Goal: Task Accomplishment & Management: Use online tool/utility

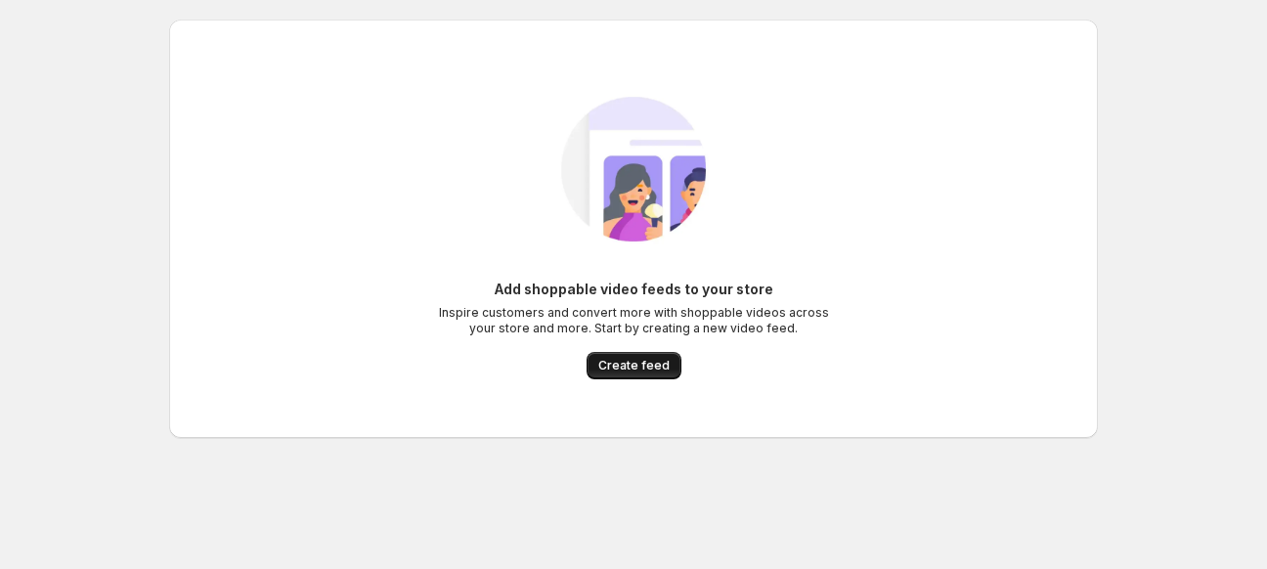
click at [636, 364] on span "Create feed" at bounding box center [633, 366] width 71 height 16
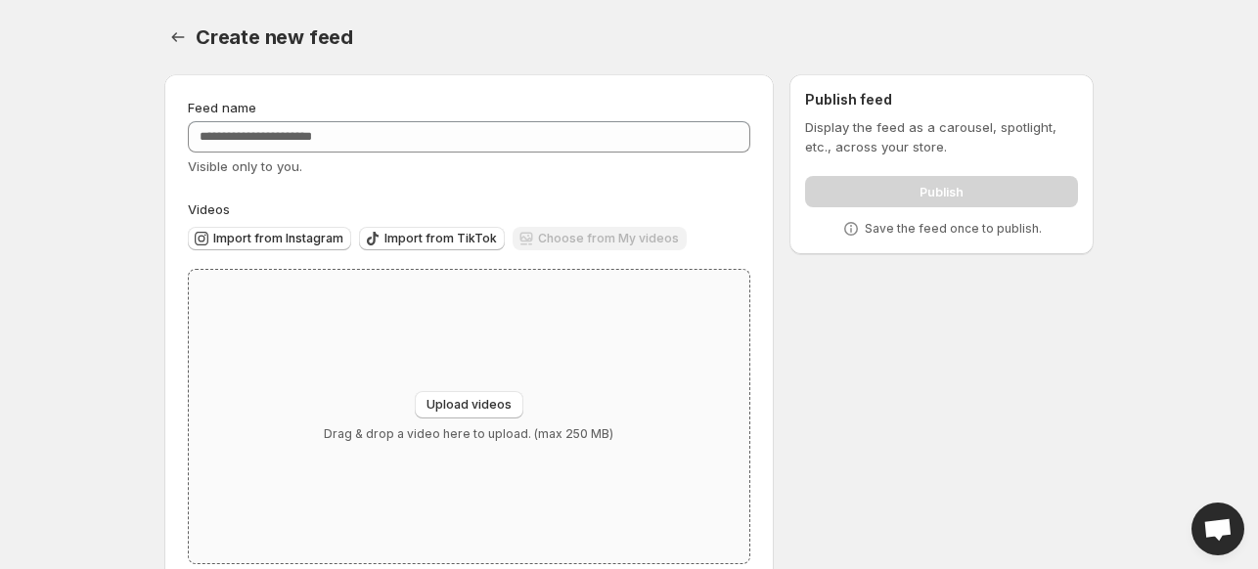
scroll to position [42, 0]
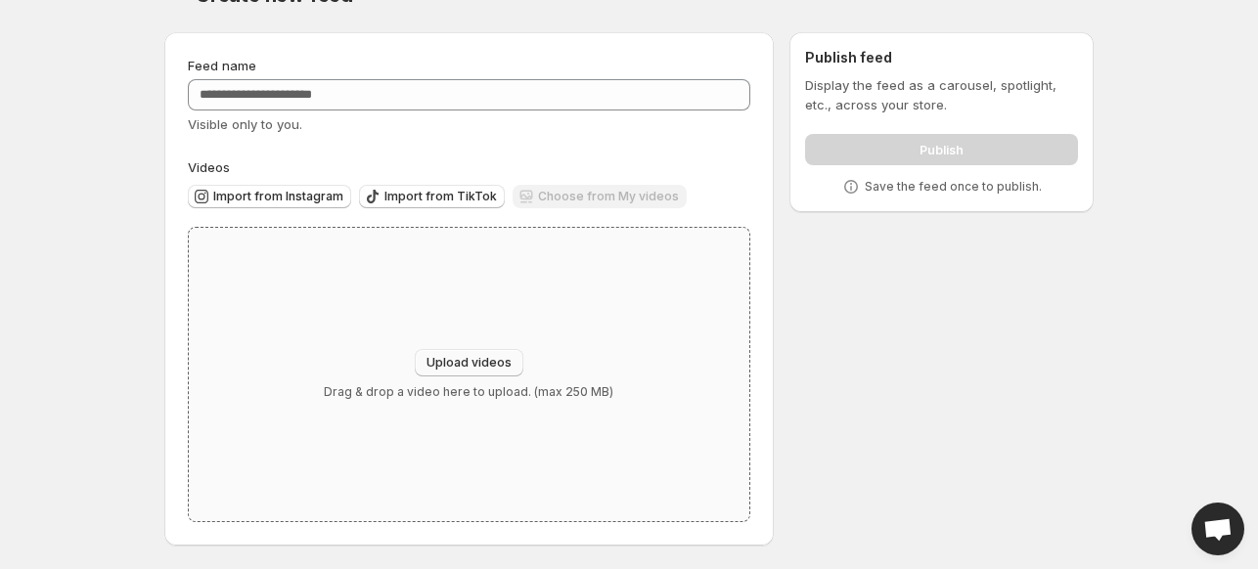
click at [458, 363] on span "Upload videos" at bounding box center [468, 363] width 85 height 16
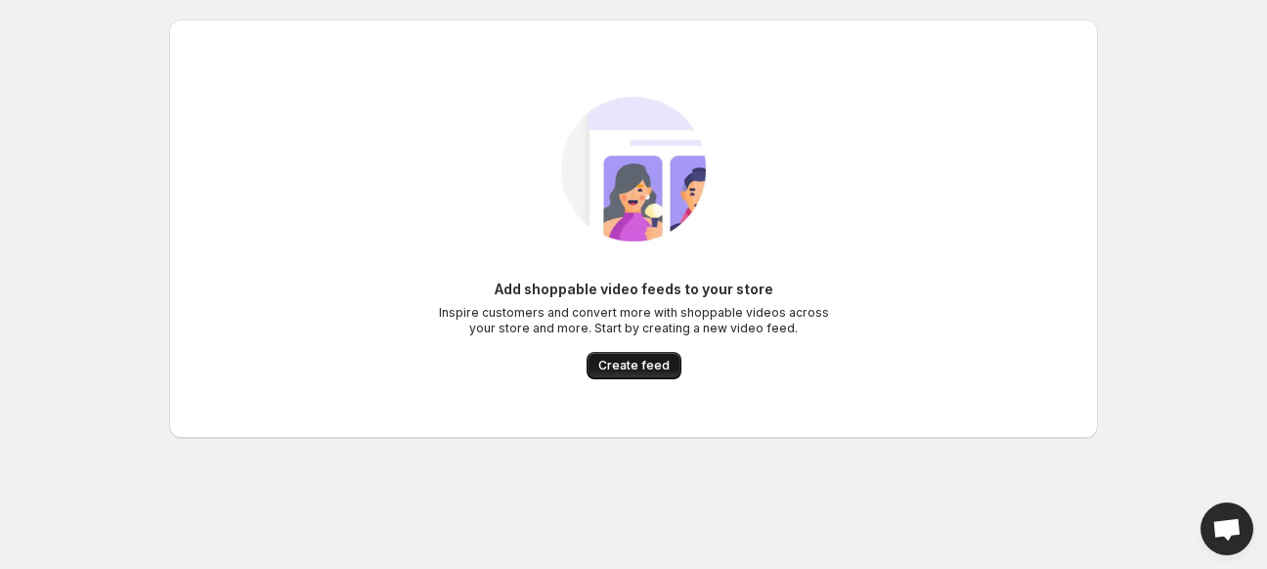
click at [626, 358] on button "Create feed" at bounding box center [634, 365] width 95 height 27
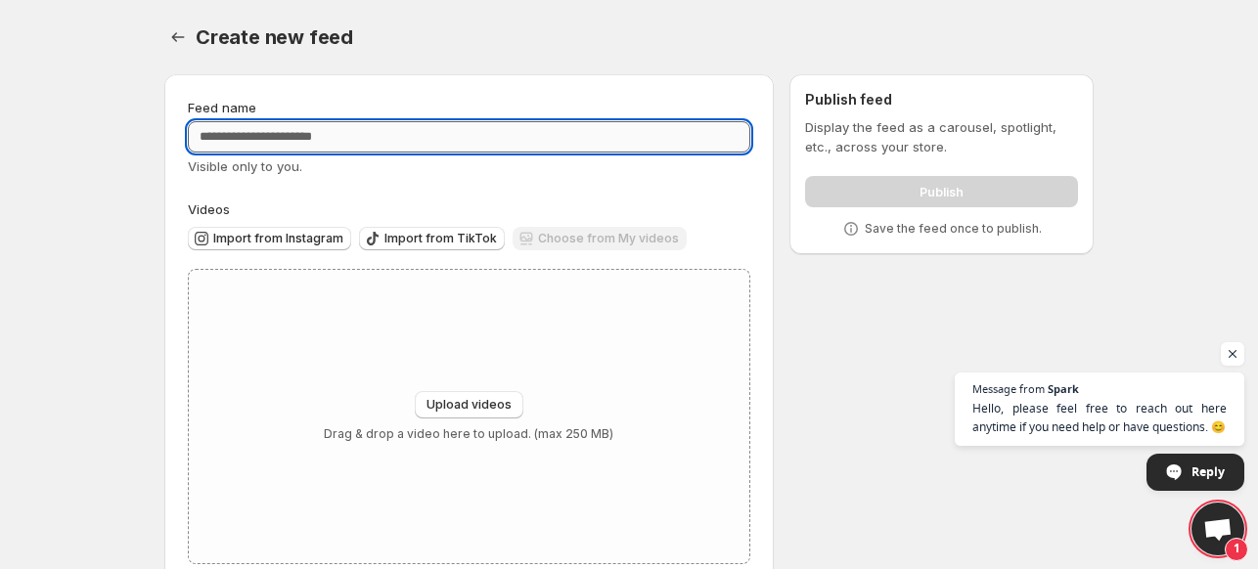
click at [431, 133] on input "Feed name" at bounding box center [469, 136] width 562 height 31
type input "**********"
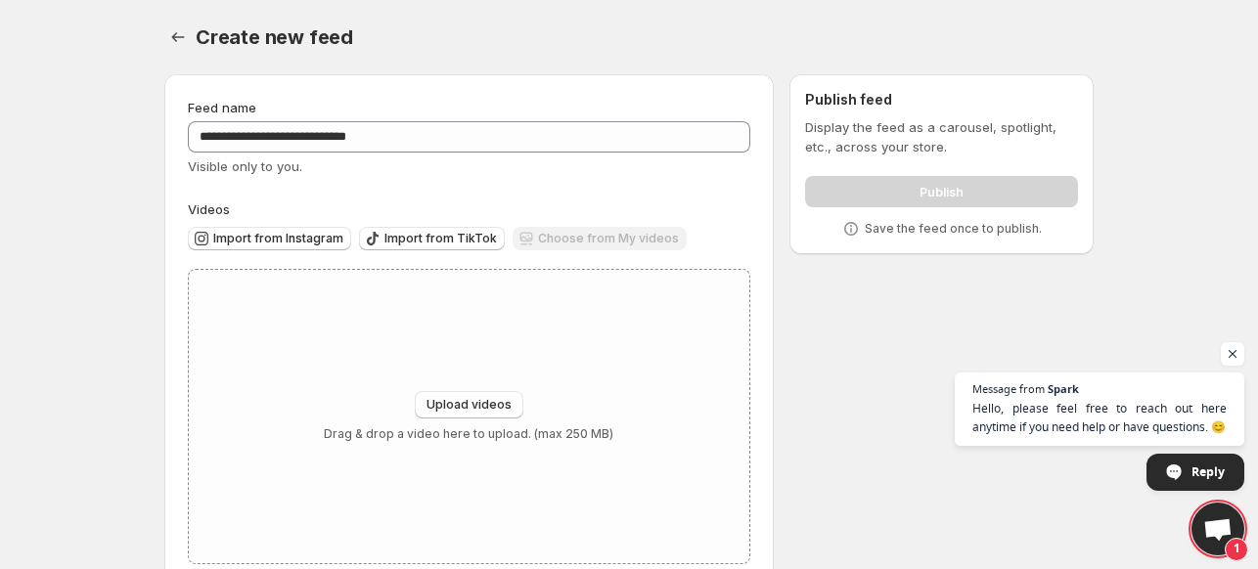
click at [429, 177] on div "**********" at bounding box center [469, 331] width 562 height 466
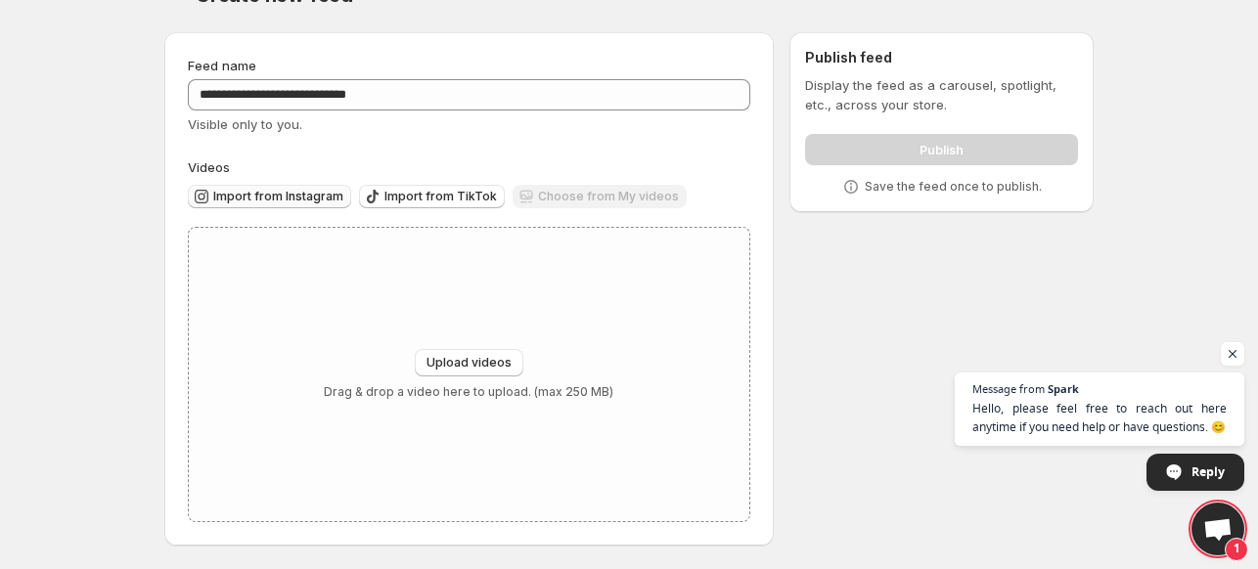
click at [274, 198] on span "Import from Instagram" at bounding box center [278, 197] width 130 height 16
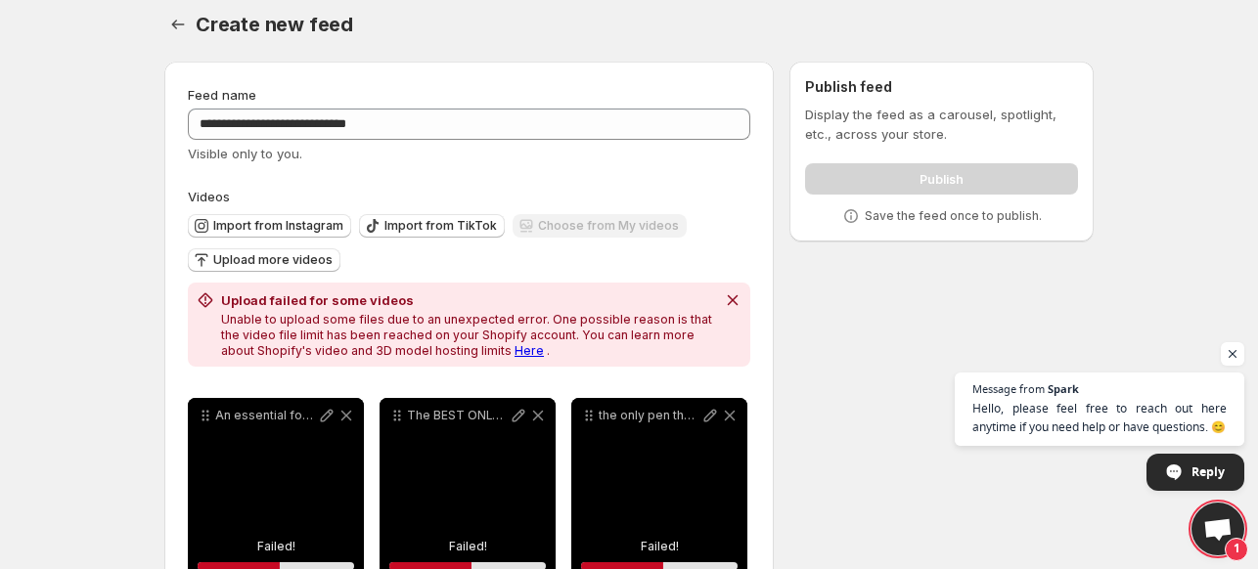
scroll to position [0, 0]
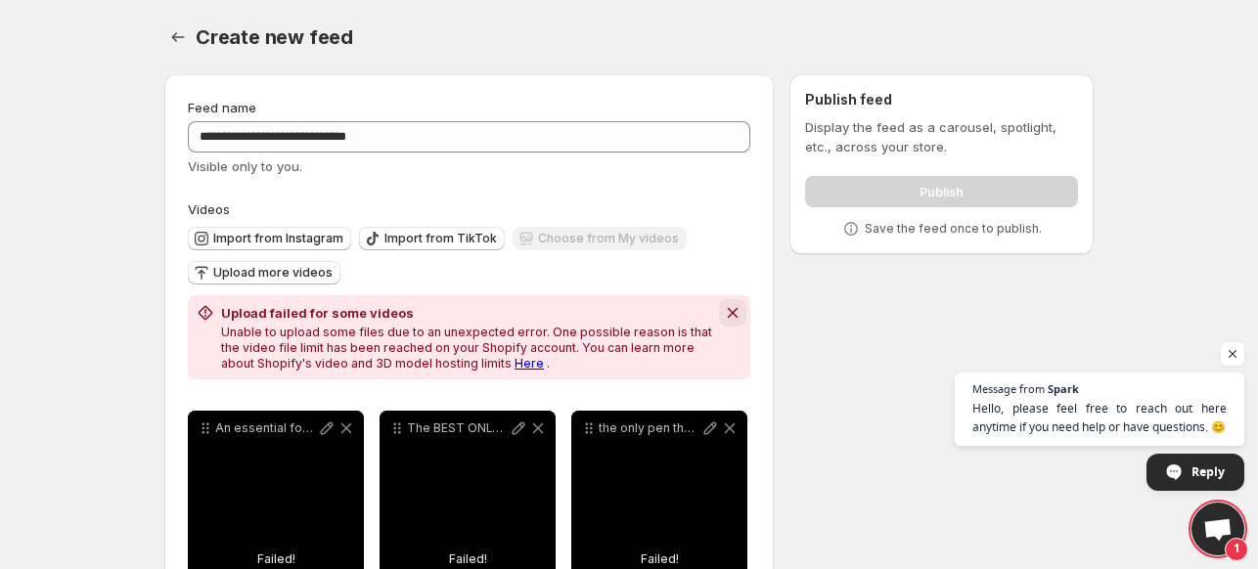
click at [728, 320] on icon "Dismiss notification" at bounding box center [733, 313] width 20 height 20
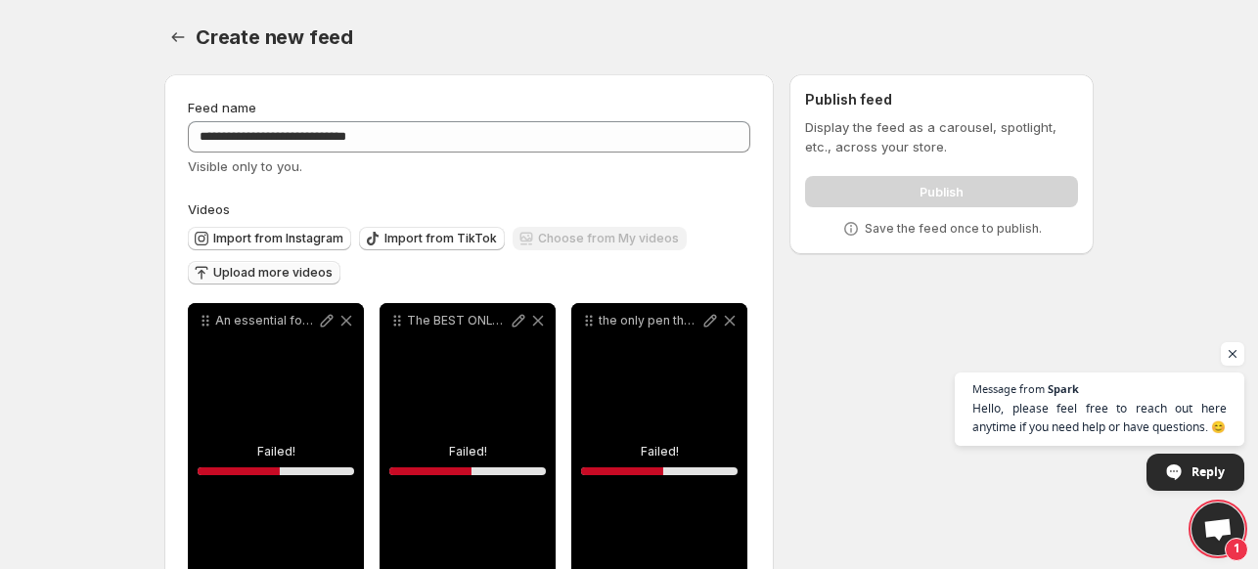
click at [309, 275] on span "Upload more videos" at bounding box center [272, 273] width 119 height 16
click at [226, 238] on span "Import from Instagram" at bounding box center [278, 239] width 130 height 16
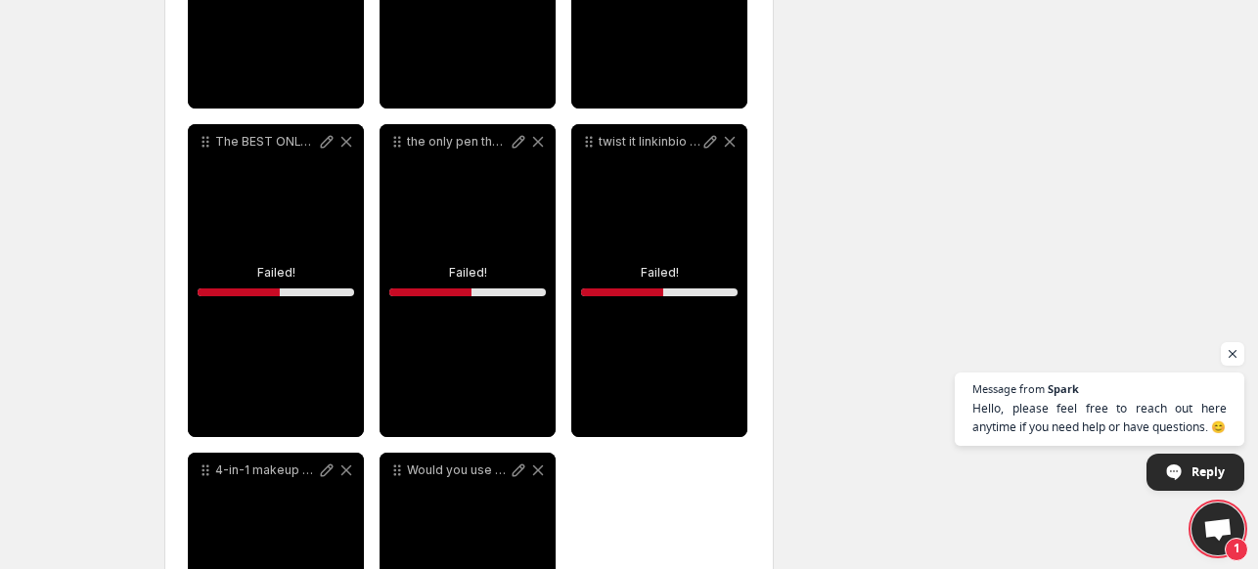
scroll to position [751, 0]
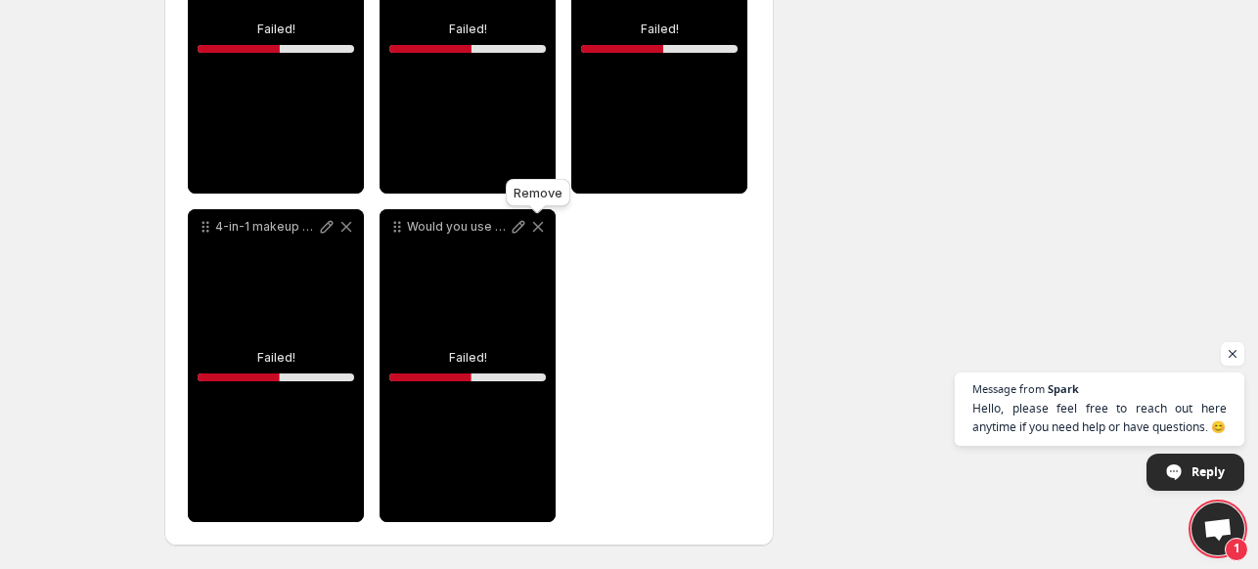
click at [540, 227] on icon at bounding box center [538, 227] width 20 height 20
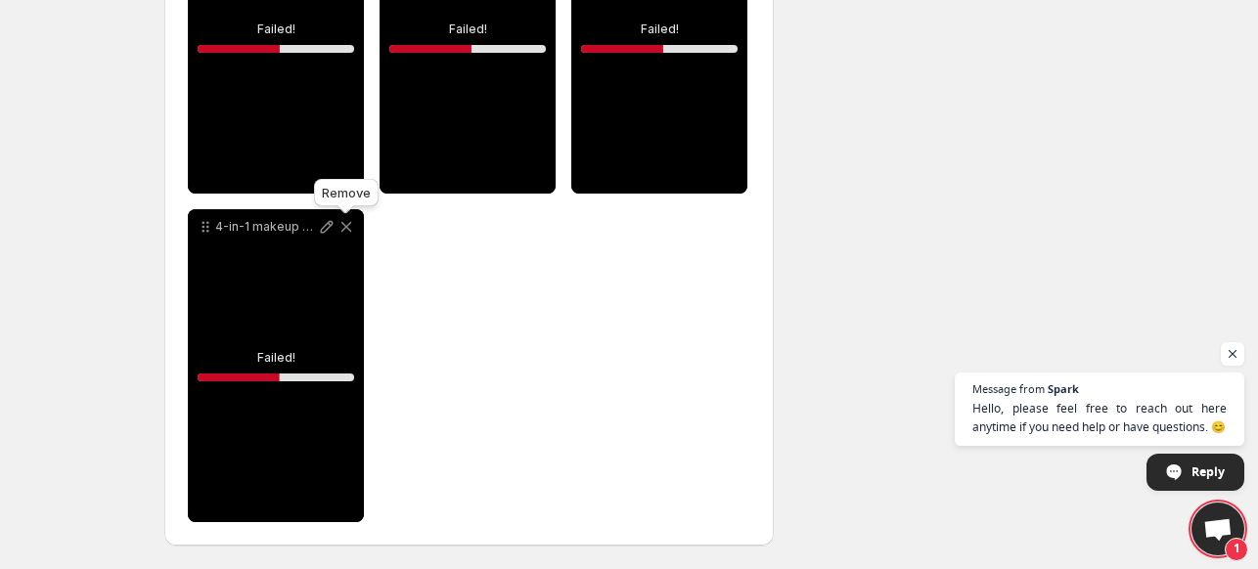
click at [348, 225] on icon at bounding box center [346, 227] width 11 height 11
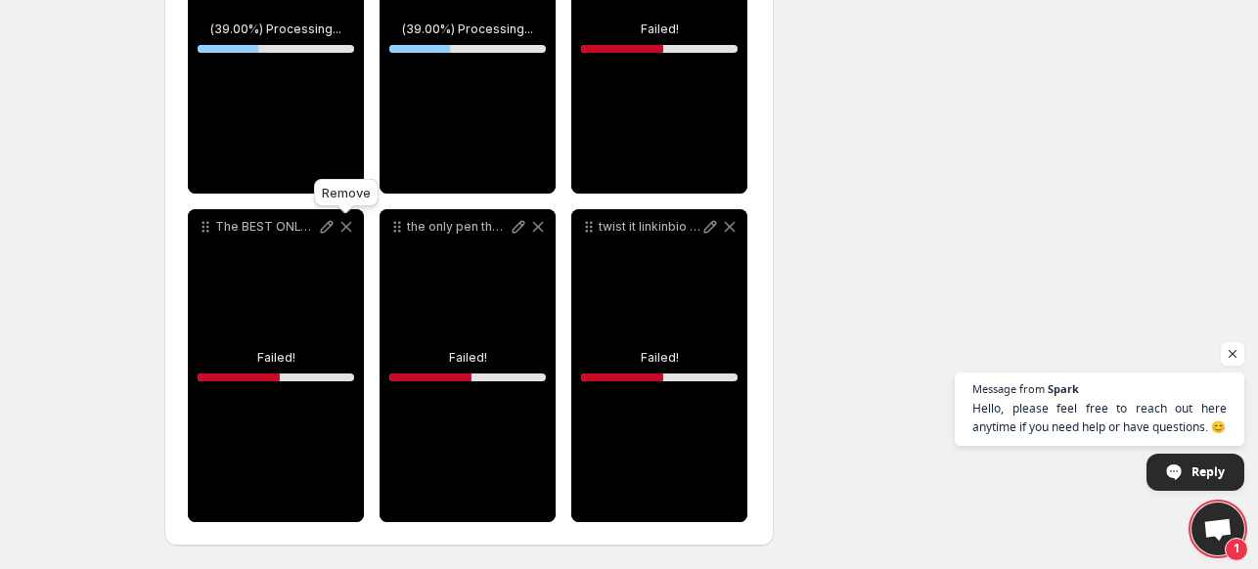
click at [343, 226] on icon at bounding box center [346, 227] width 20 height 20
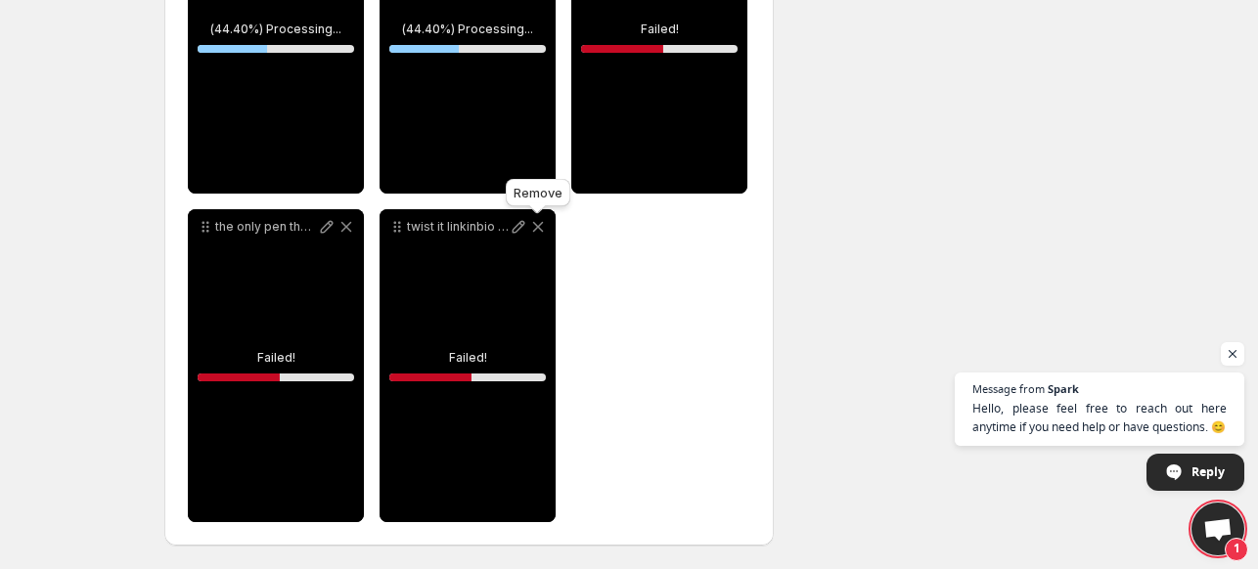
click at [539, 232] on icon at bounding box center [538, 227] width 20 height 20
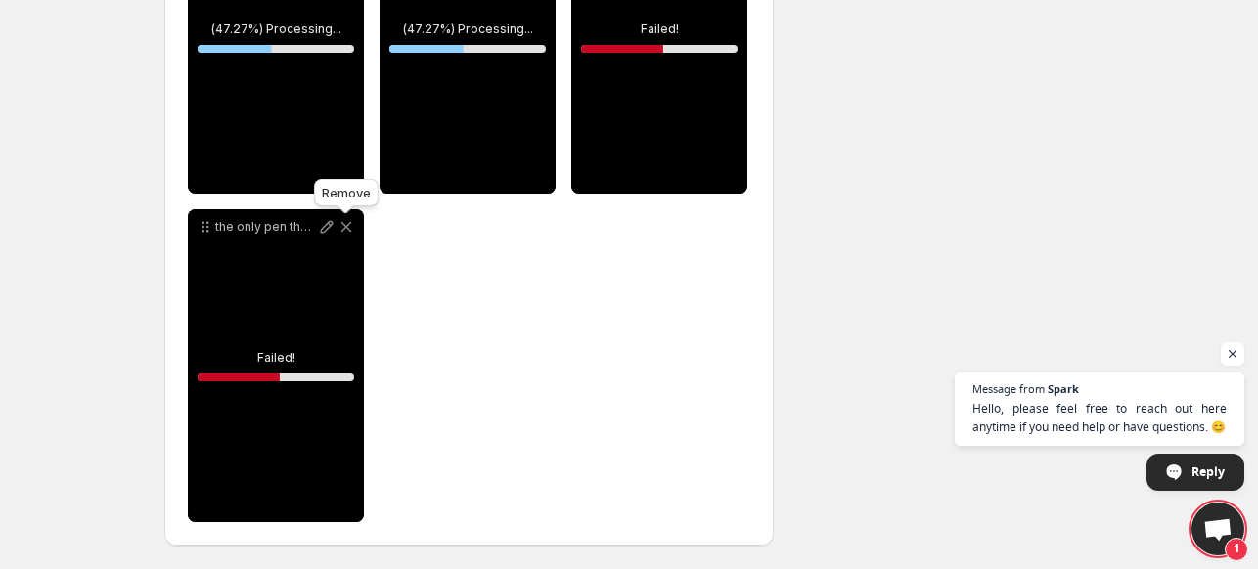
click at [347, 226] on icon at bounding box center [346, 227] width 11 height 11
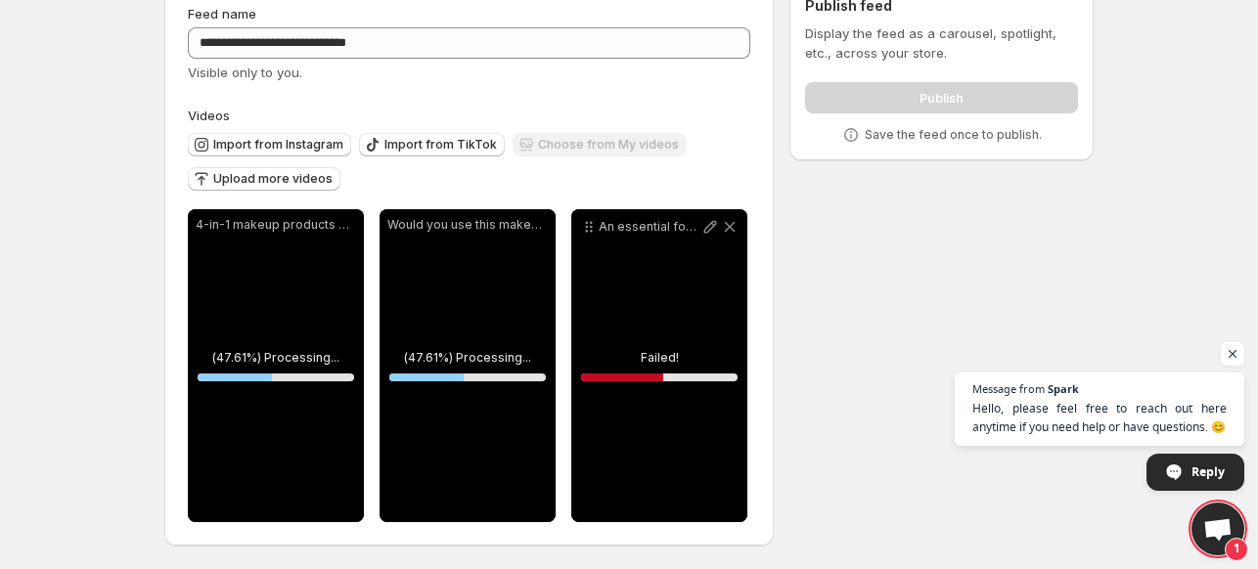
scroll to position [94, 0]
click at [730, 226] on icon at bounding box center [730, 227] width 11 height 11
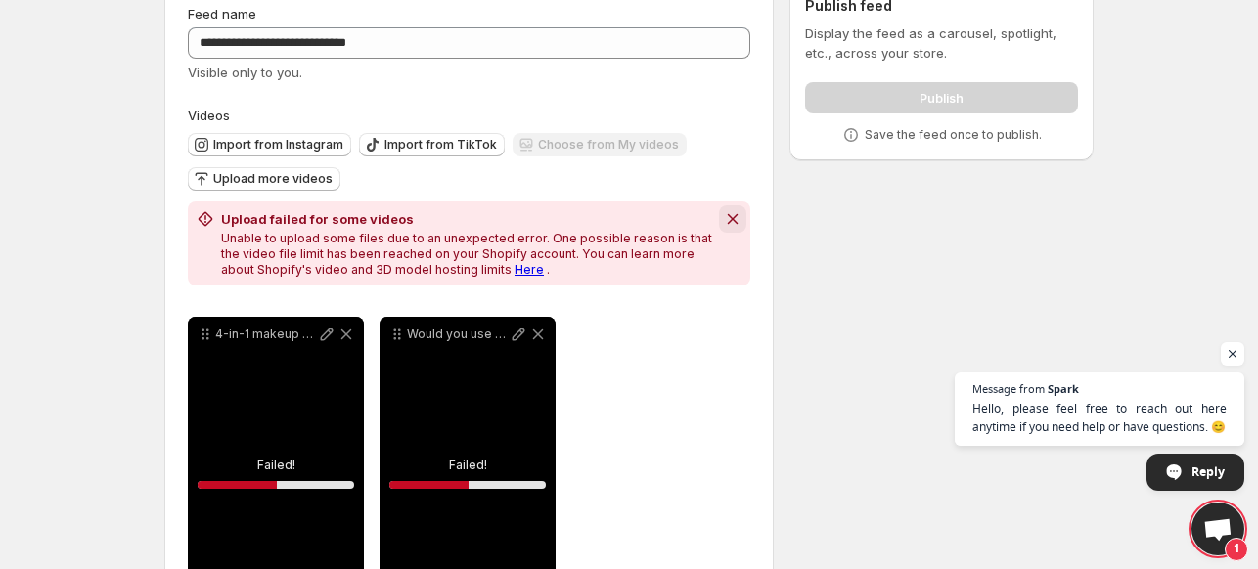
click at [735, 218] on icon "Dismiss notification" at bounding box center [733, 219] width 20 height 20
